Goal: Task Accomplishment & Management: Use online tool/utility

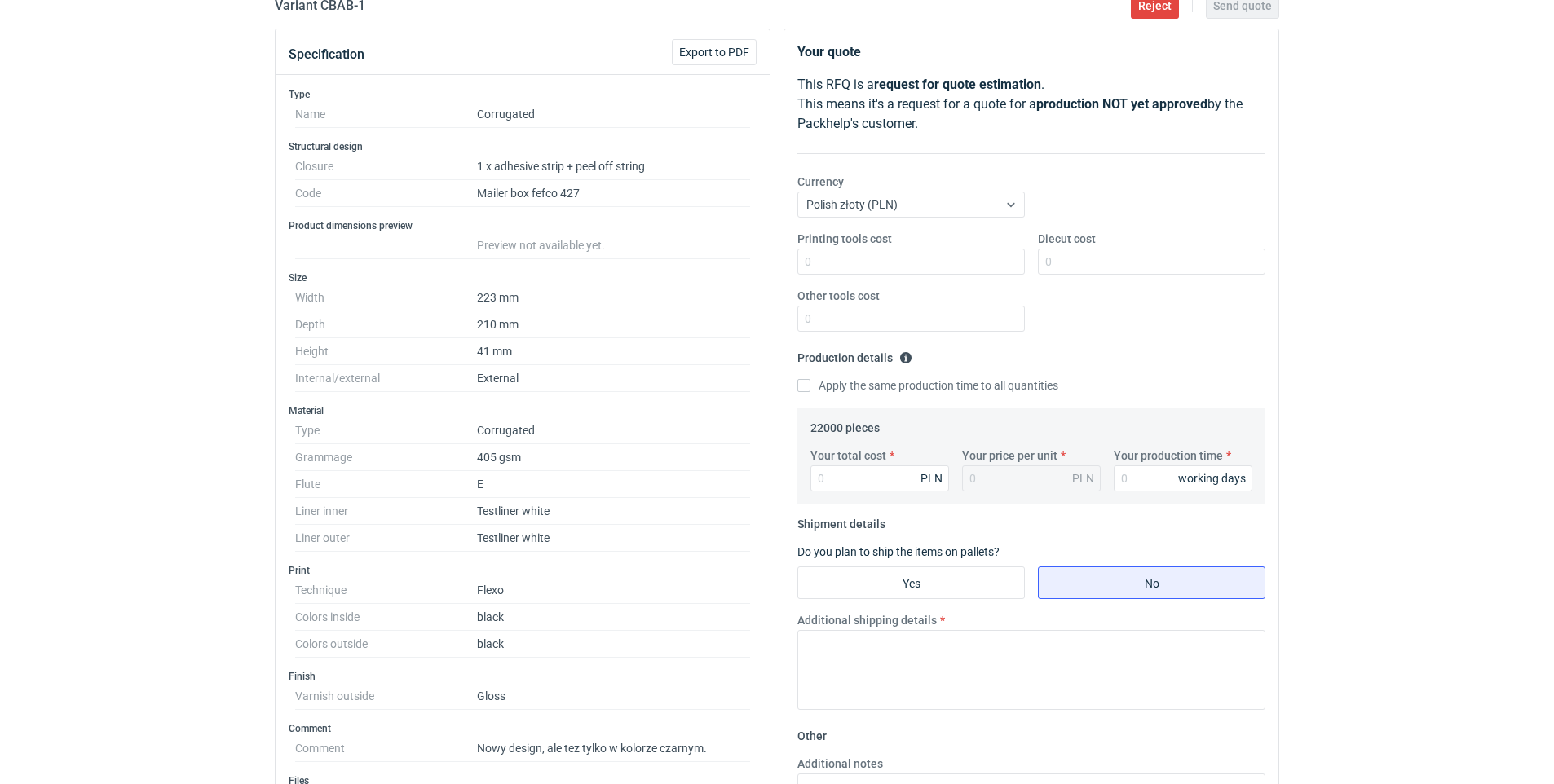
scroll to position [647, 0]
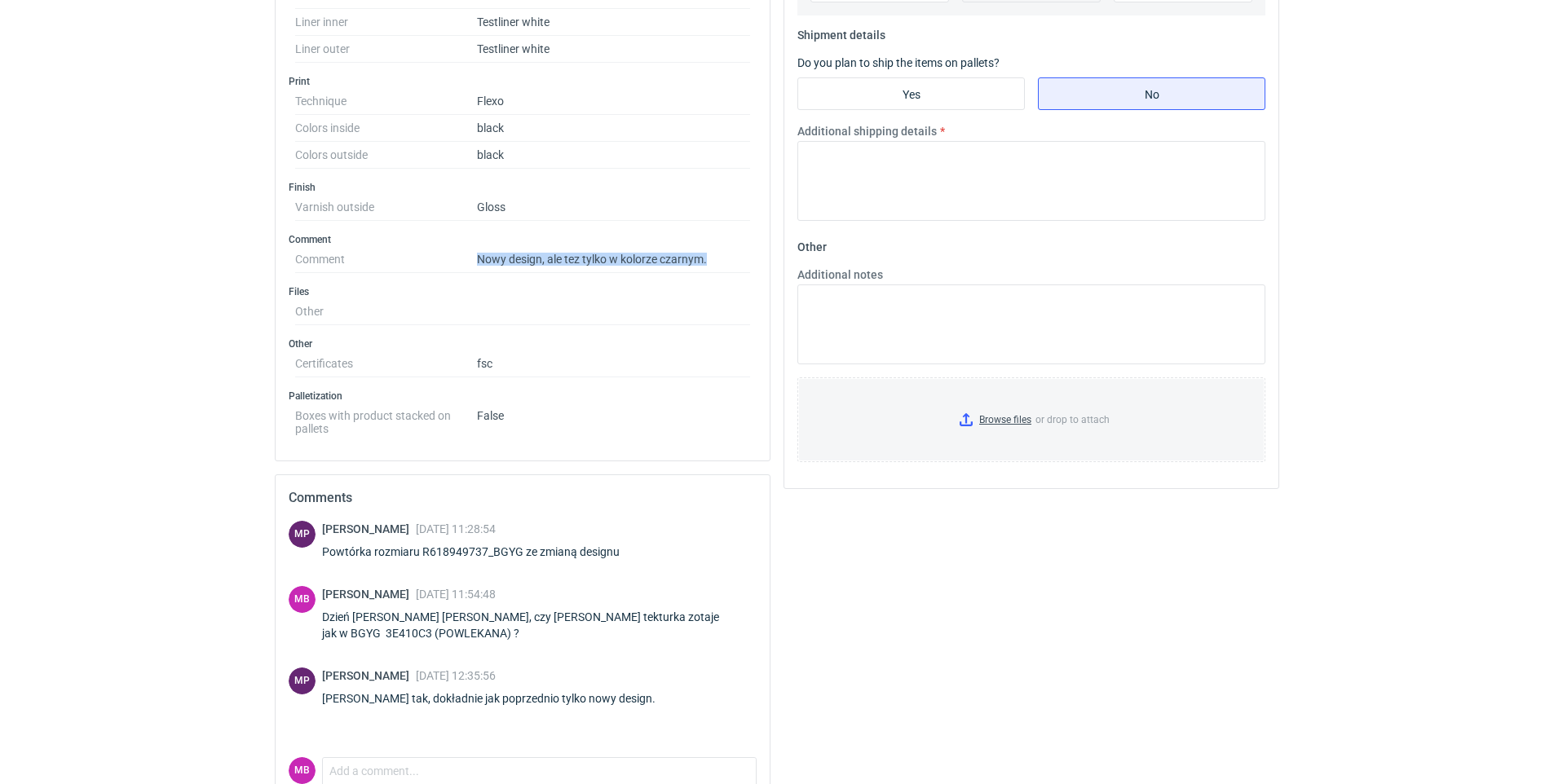
drag, startPoint x: 477, startPoint y: 258, endPoint x: 716, endPoint y: 260, distance: 239.0
click at [716, 260] on dl "Comment Nowy design, ale tez tylko w kolorze czarnym." at bounding box center [523, 259] width 455 height 27
copy dl "Nowy design, ale tez tylko w kolorze czarnym."
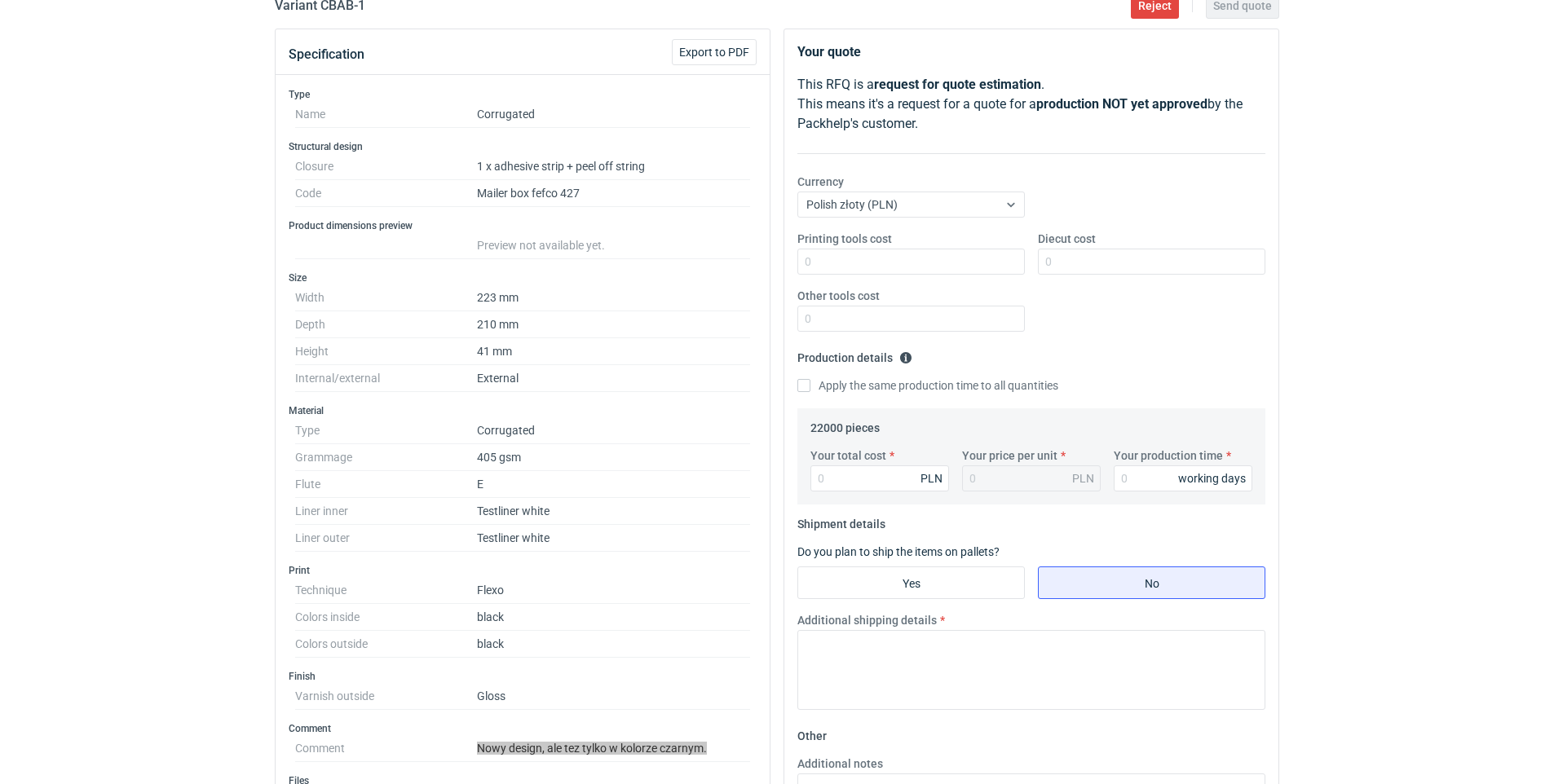
scroll to position [0, 0]
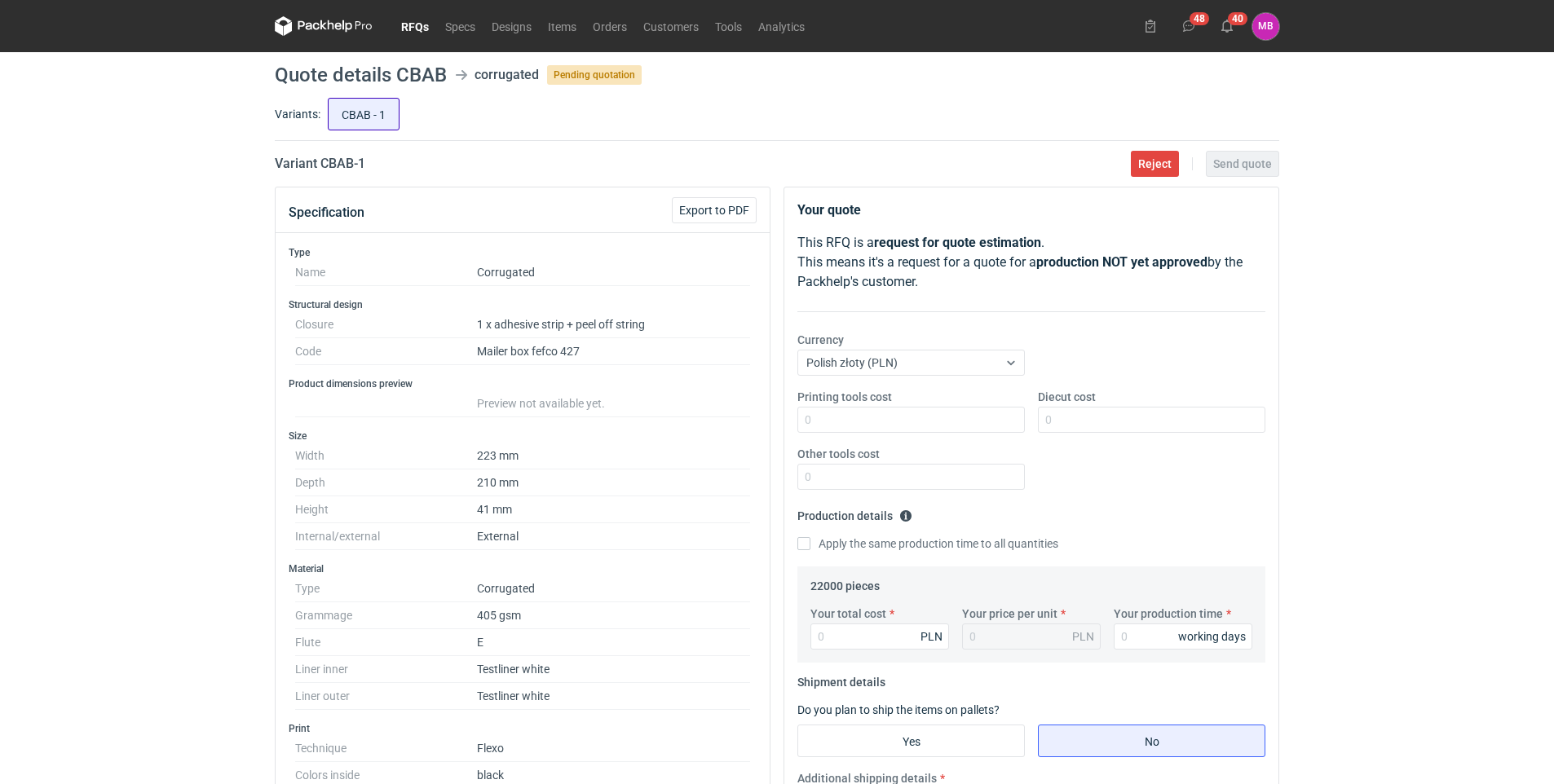
drag, startPoint x: 343, startPoint y: 119, endPoint x: 352, endPoint y: 119, distance: 9.0
click at [352, 119] on input "CBAB - 1" at bounding box center [364, 114] width 70 height 31
radio input "true"
drag, startPoint x: 320, startPoint y: 162, endPoint x: 380, endPoint y: 165, distance: 60.1
click at [380, 165] on div "Variant CBAB - 1 Reject Send quote" at bounding box center [777, 164] width 1005 height 20
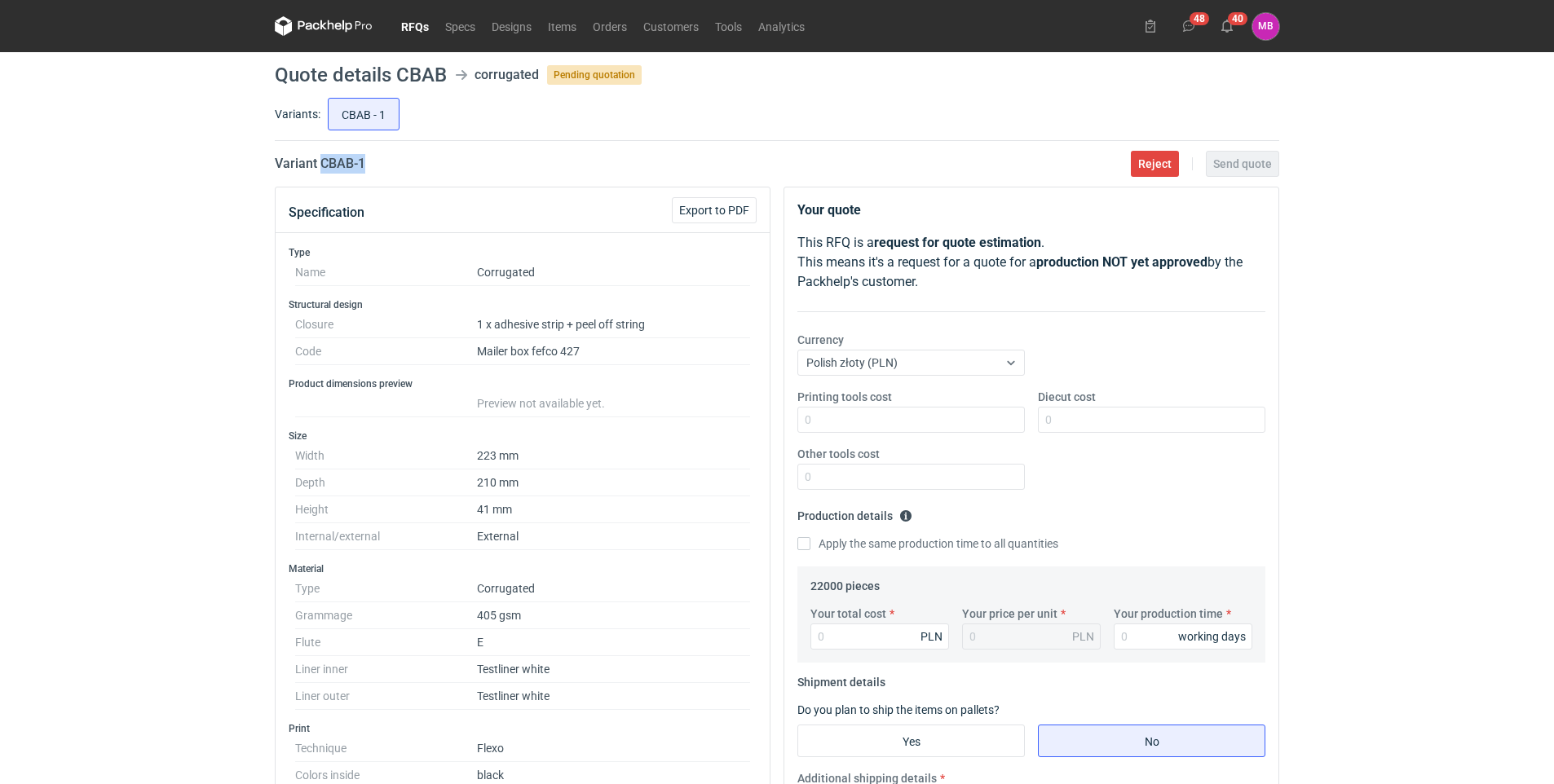
copy h2 "CBAB - 1"
click at [733, 207] on span "Export to PDF" at bounding box center [714, 210] width 70 height 11
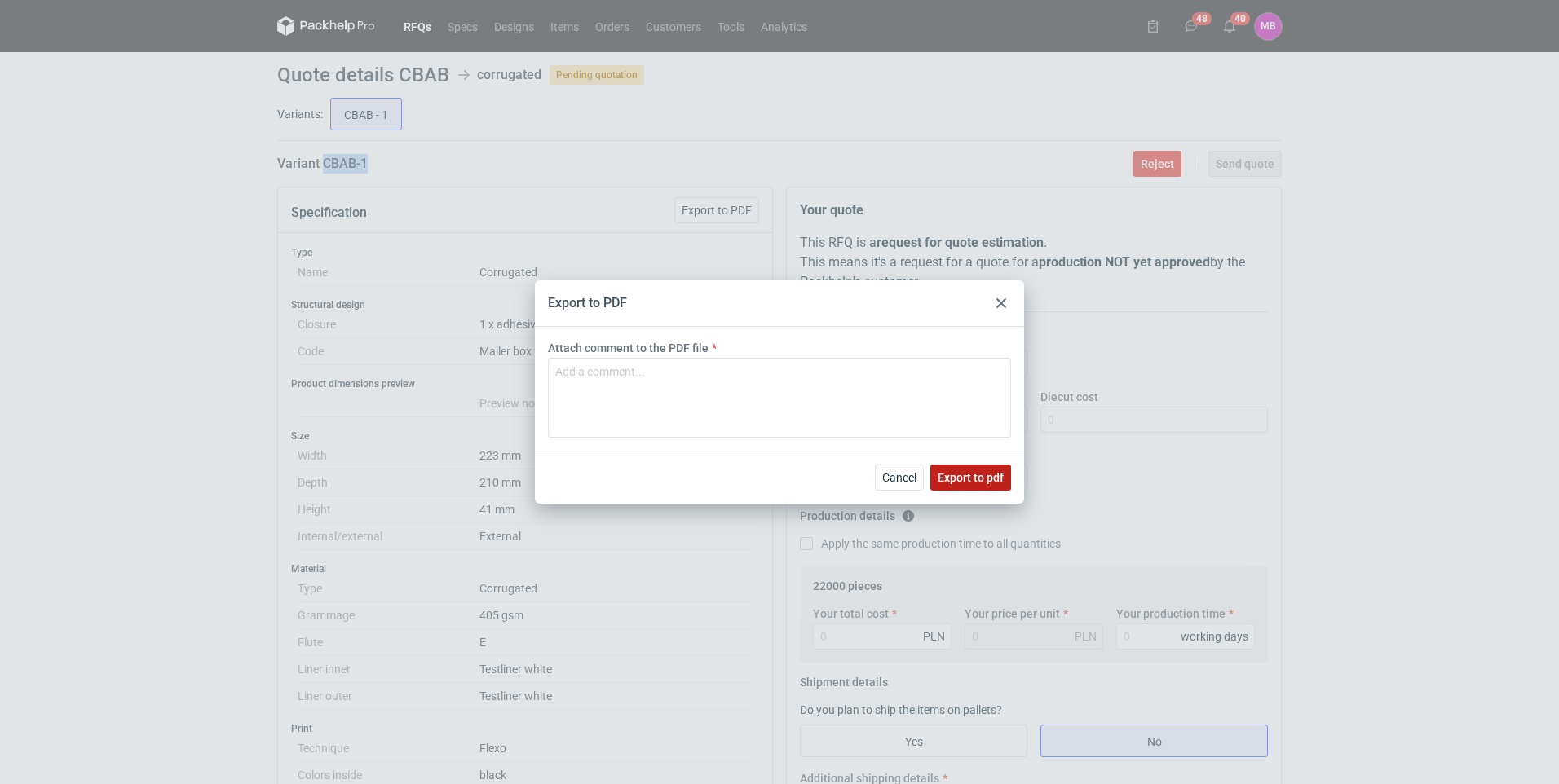
click at [967, 481] on span "Export to pdf" at bounding box center [970, 478] width 66 height 11
